Goal: Task Accomplishment & Management: Manage account settings

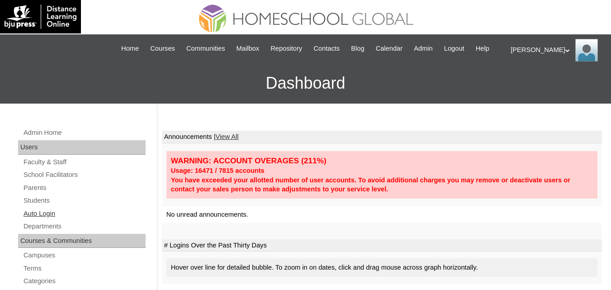
click at [54, 219] on link "Auto Login" at bounding box center [84, 213] width 123 height 11
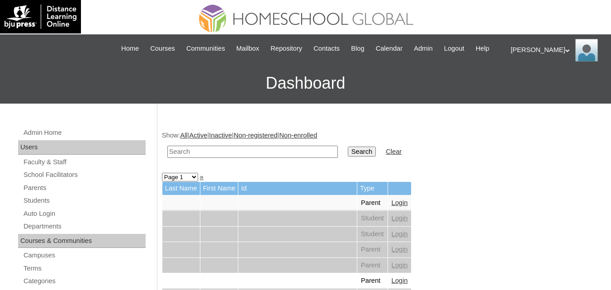
click at [226, 158] on input "text" at bounding box center [252, 152] width 171 height 12
paste input "MHP0058-TECHPH2024"
type input "MHP0058-TECHPH2024"
click at [348, 157] on input "Search" at bounding box center [362, 152] width 28 height 10
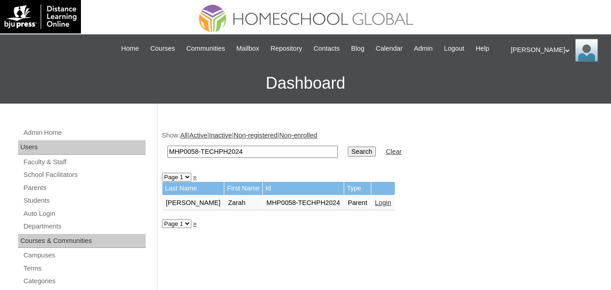
click at [375, 206] on link "Login" at bounding box center [383, 202] width 16 height 7
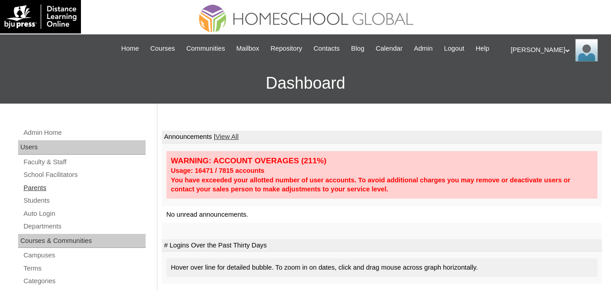
click at [38, 194] on link "Parents" at bounding box center [84, 187] width 123 height 11
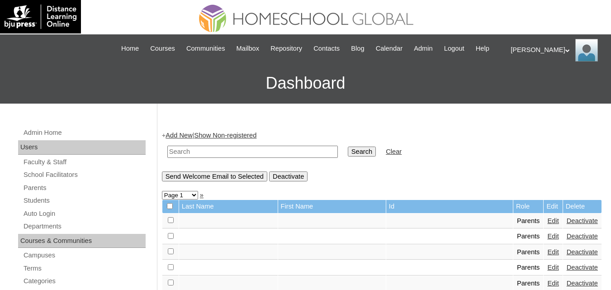
click at [225, 158] on input "text" at bounding box center [252, 152] width 171 height 12
paste input "MHP0058-TECHPH2024"
type input "MHP0058-TECHPH2024"
click at [348, 157] on input "Search" at bounding box center [362, 152] width 28 height 10
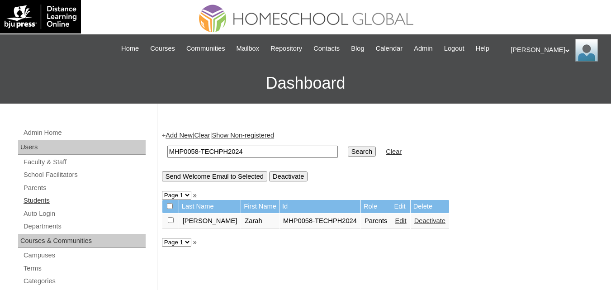
click at [30, 206] on link "Students" at bounding box center [84, 200] width 123 height 11
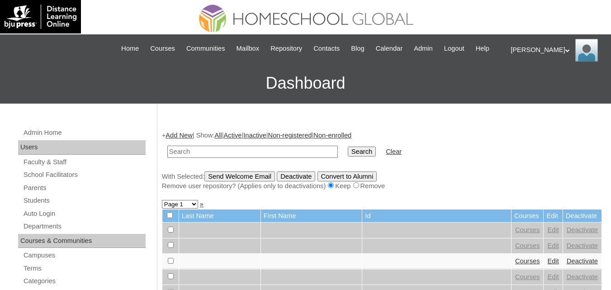
click at [211, 158] on input "text" at bounding box center [252, 152] width 171 height 12
paste input "[PERSON_NAME]"
type input "[PERSON_NAME]"
click at [348, 157] on input "Search" at bounding box center [362, 152] width 28 height 10
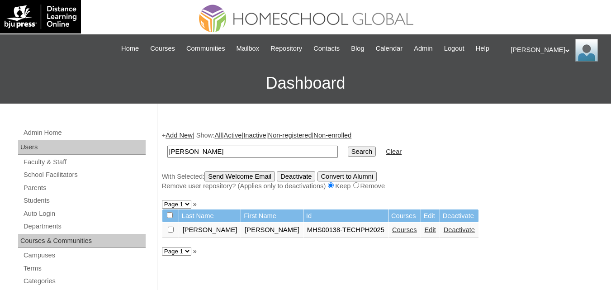
click at [425, 233] on link "Edit" at bounding box center [430, 229] width 11 height 7
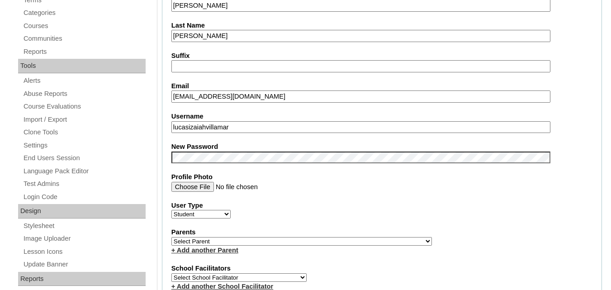
scroll to position [271, 0]
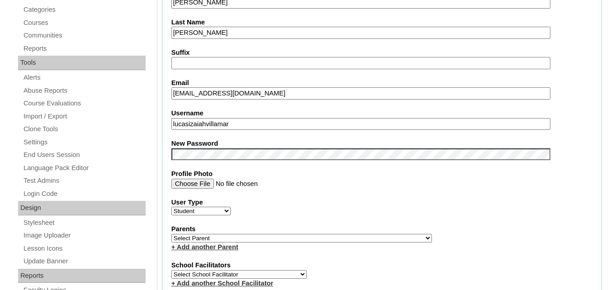
drag, startPoint x: 236, startPoint y: 132, endPoint x: 161, endPoint y: 136, distance: 75.7
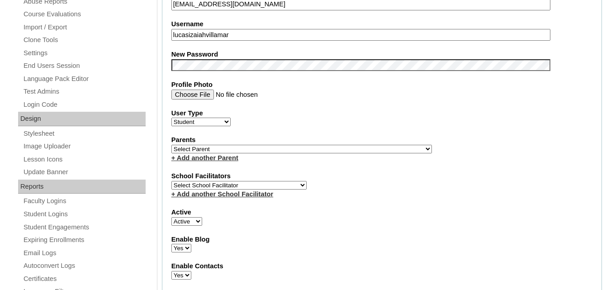
scroll to position [362, 0]
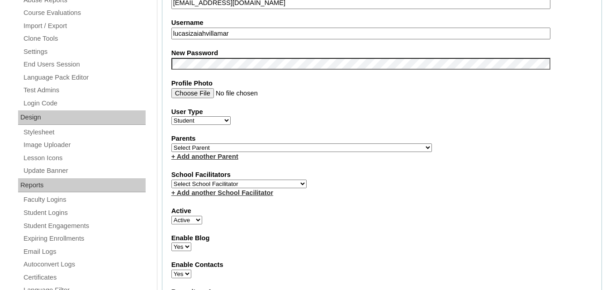
click at [276, 152] on select "Select Parent , , , , , , , , , , , , , , , , , , , , , , , , , , , , , , , , ,…" at bounding box center [301, 147] width 261 height 9
select select "39150"
click at [171, 152] on select "Select Parent , , , , , , , , , , , , , , , , , , , , , , , , , , , , , , , , ,…" at bounding box center [301, 147] width 261 height 9
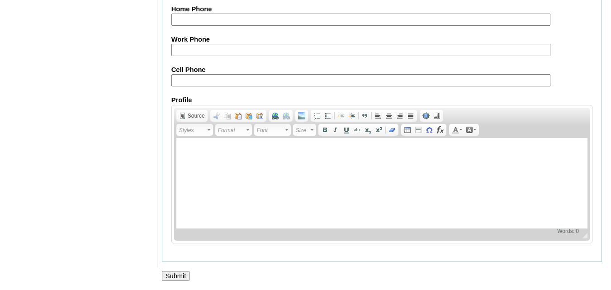
scroll to position [1091, 0]
click at [176, 271] on input "Submit" at bounding box center [176, 276] width 28 height 10
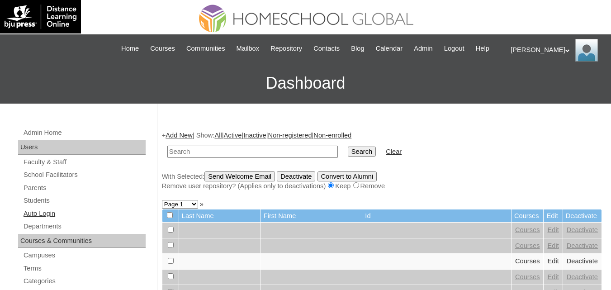
click at [49, 219] on link "Auto Login" at bounding box center [84, 213] width 123 height 11
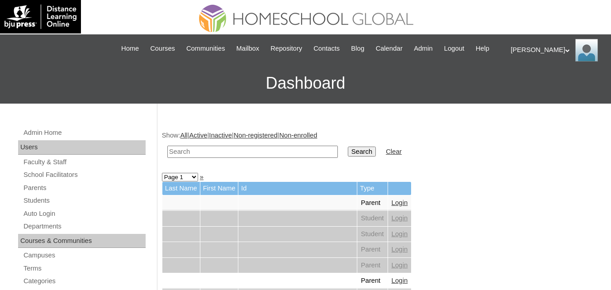
click at [207, 158] on input "text" at bounding box center [252, 152] width 171 height 12
paste input "MHP0058-TECHPH2024"
type input "MHP0058-TECHPH2024"
click at [348, 157] on input "Search" at bounding box center [362, 152] width 28 height 10
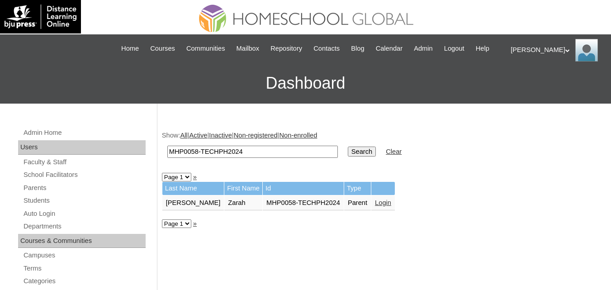
click at [375, 206] on link "Login" at bounding box center [383, 202] width 16 height 7
